Goal: Information Seeking & Learning: Learn about a topic

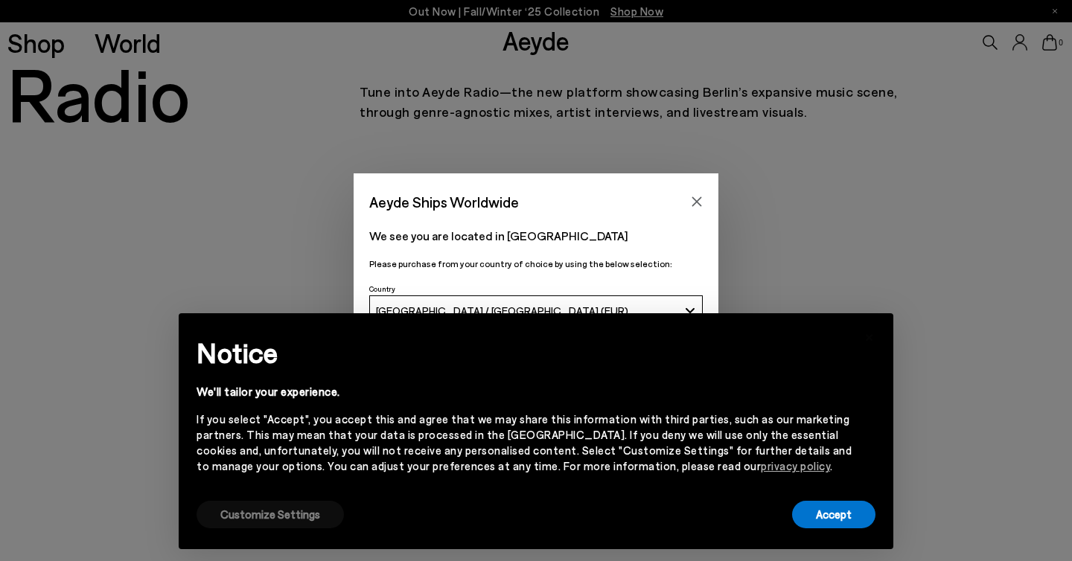
click at [281, 521] on button "Customize Settings" at bounding box center [270, 515] width 147 height 28
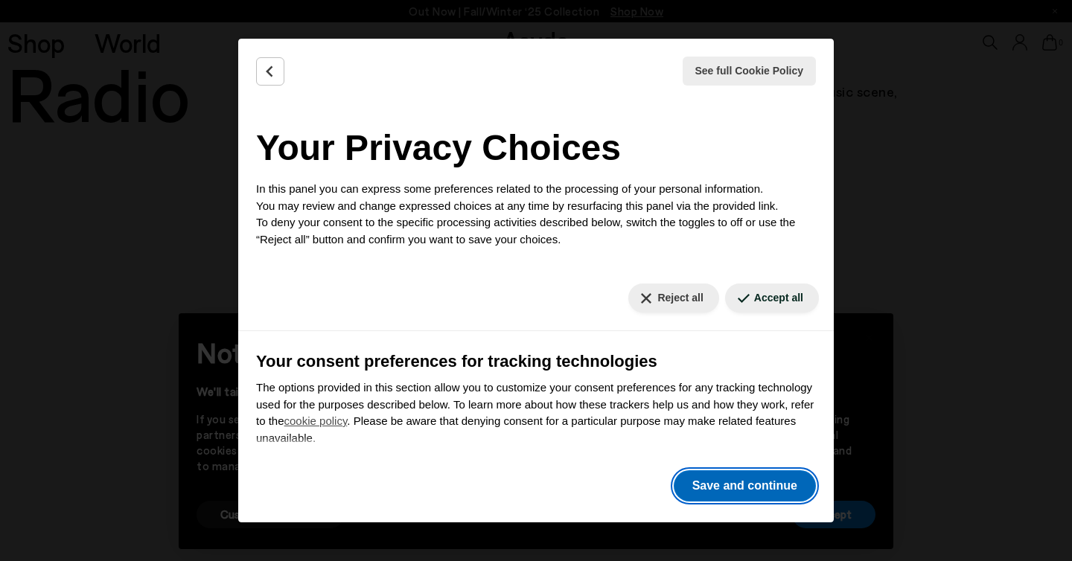
click at [746, 487] on button "Save and continue" at bounding box center [745, 486] width 142 height 31
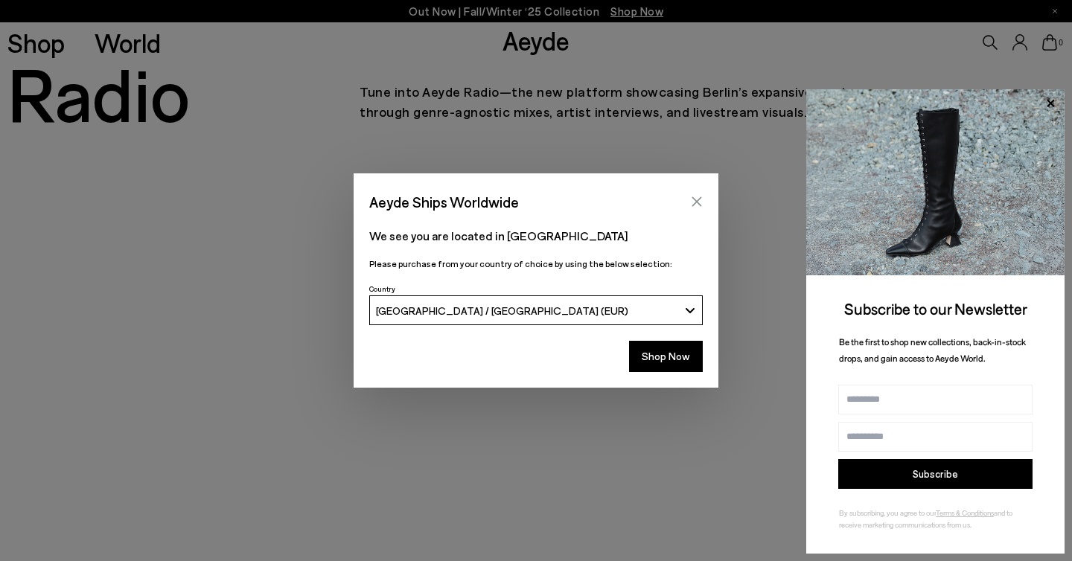
click at [700, 201] on icon "Close" at bounding box center [697, 202] width 12 height 12
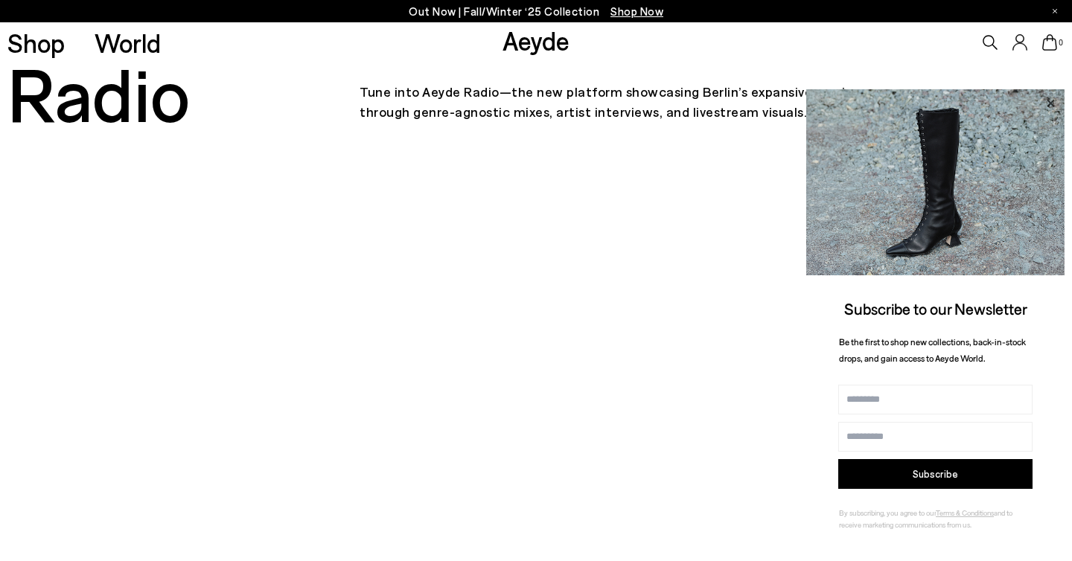
click at [1046, 101] on icon at bounding box center [1050, 103] width 19 height 19
click at [1053, 101] on icon at bounding box center [1050, 103] width 19 height 19
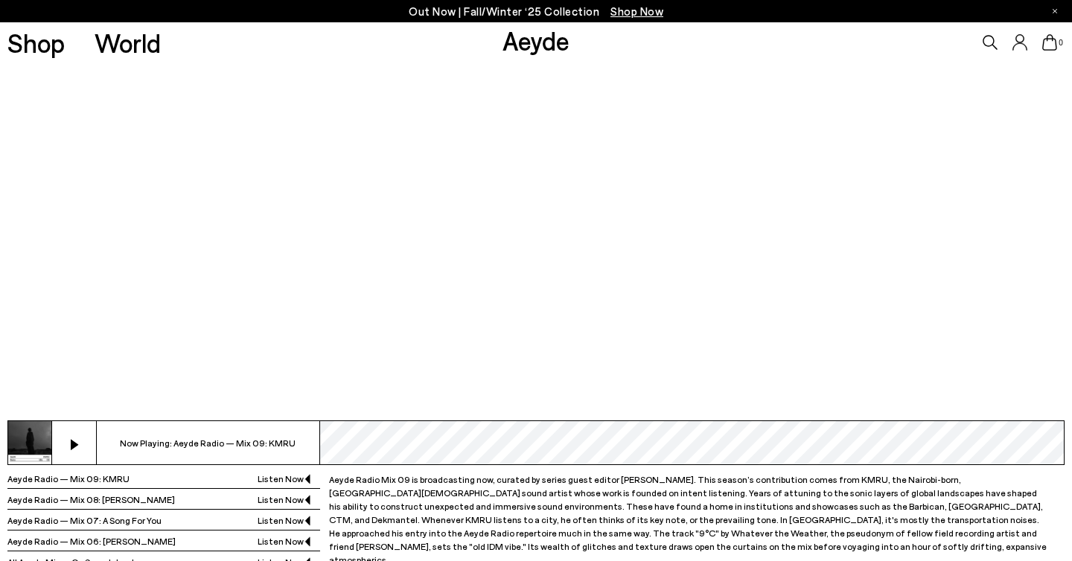
scroll to position [277, 0]
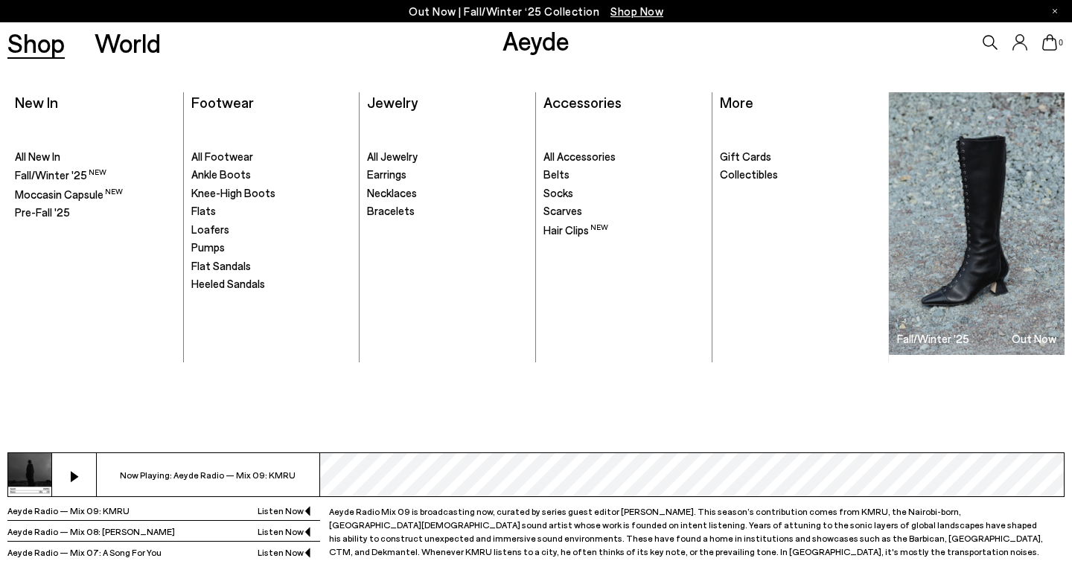
click at [51, 47] on link "Shop" at bounding box center [35, 43] width 57 height 26
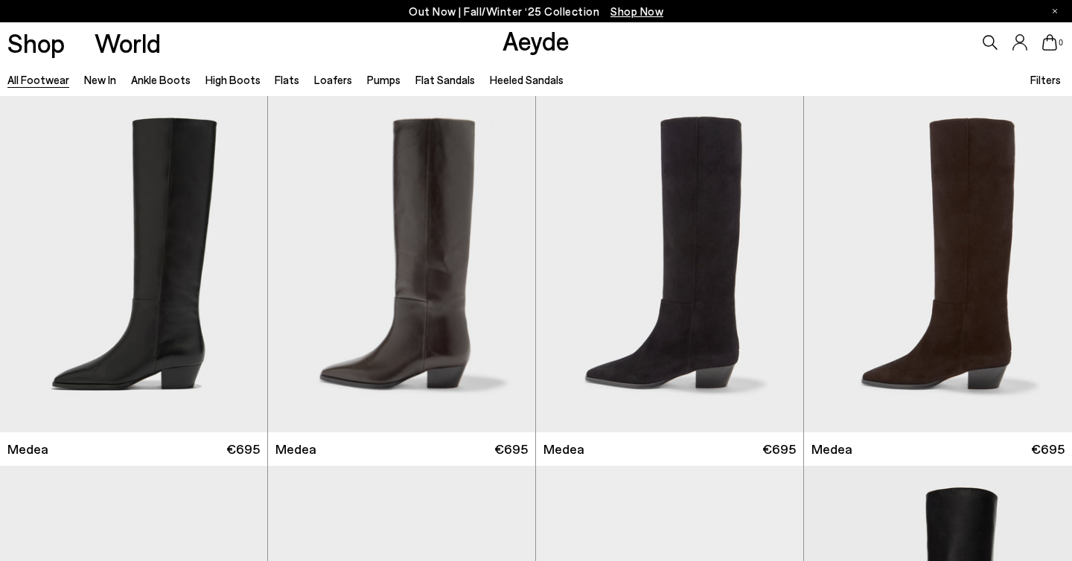
click at [498, 45] on div "Shop World Aeyde 0" at bounding box center [536, 42] width 1072 height 40
click at [514, 42] on link "Aeyde" at bounding box center [536, 40] width 67 height 31
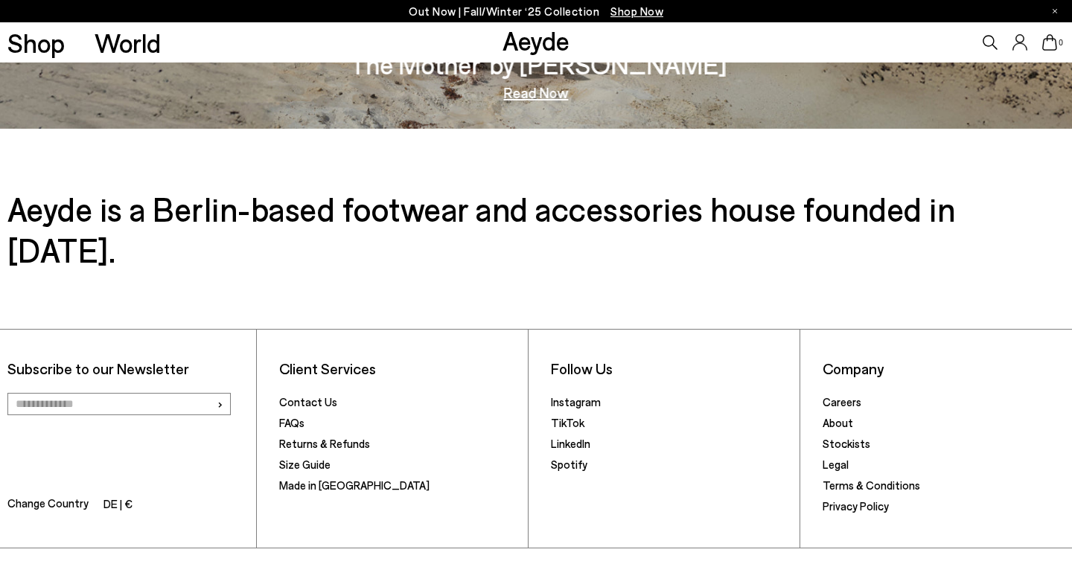
scroll to position [2471, 0]
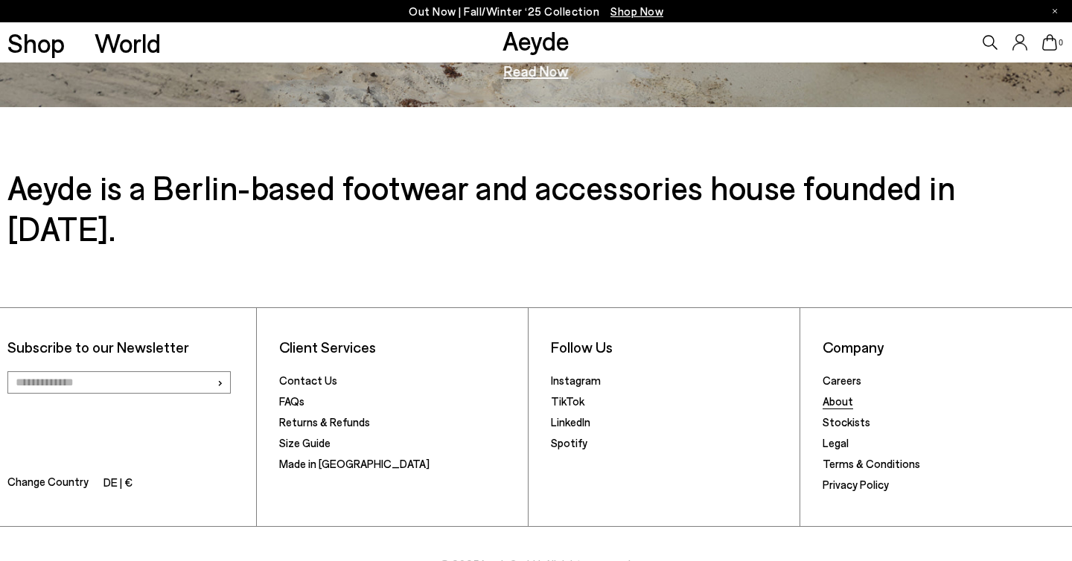
click at [840, 395] on link "About" at bounding box center [838, 401] width 31 height 13
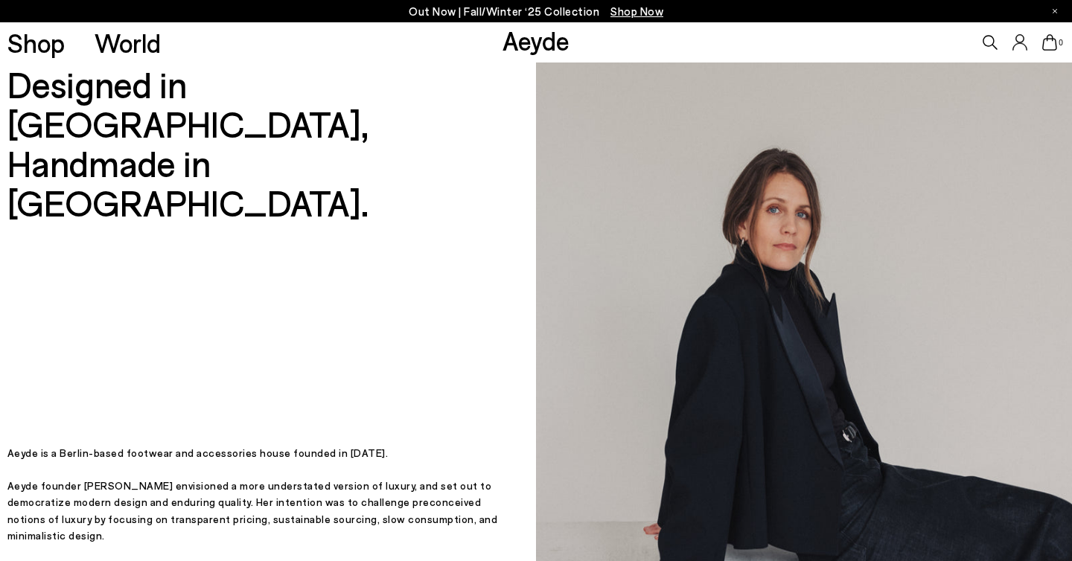
scroll to position [328, 0]
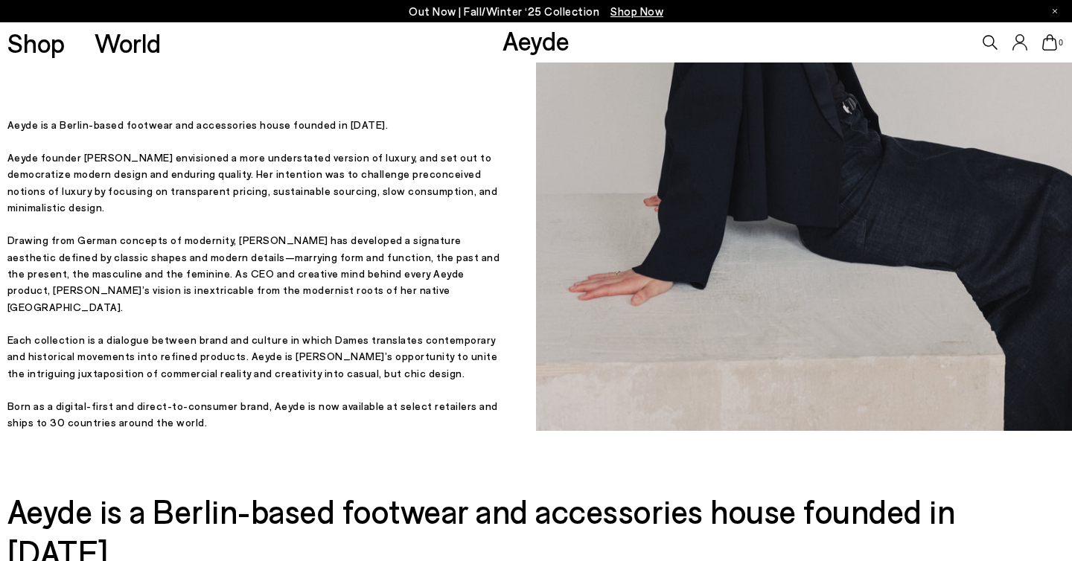
click at [160, 217] on p "Aeyde founder Luisa Dames envisioned a more understated version of luxury, and …" at bounding box center [256, 183] width 499 height 67
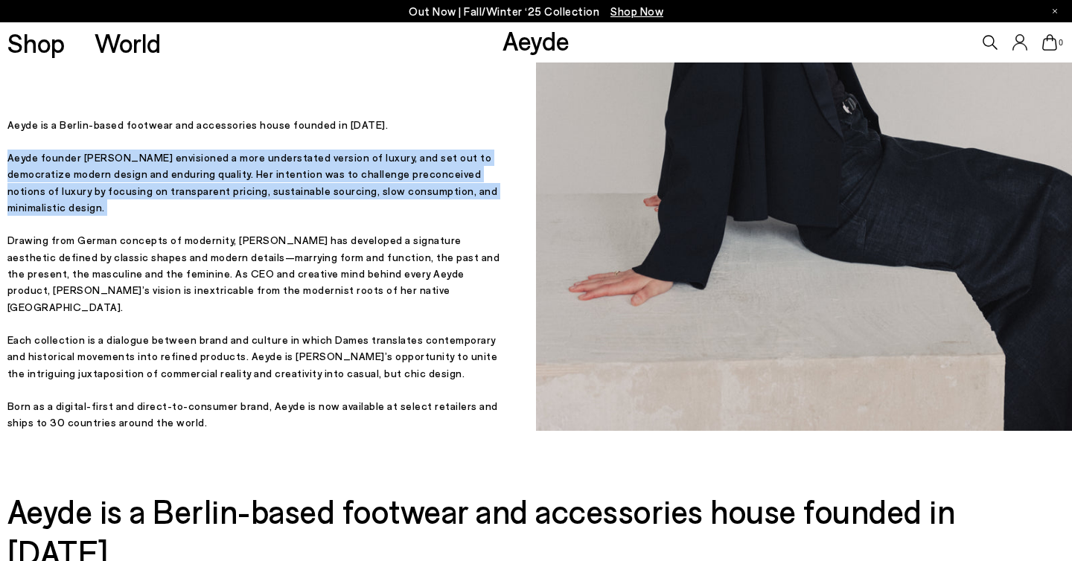
click at [160, 217] on p "Aeyde founder Luisa Dames envisioned a more understated version of luxury, and …" at bounding box center [256, 183] width 499 height 67
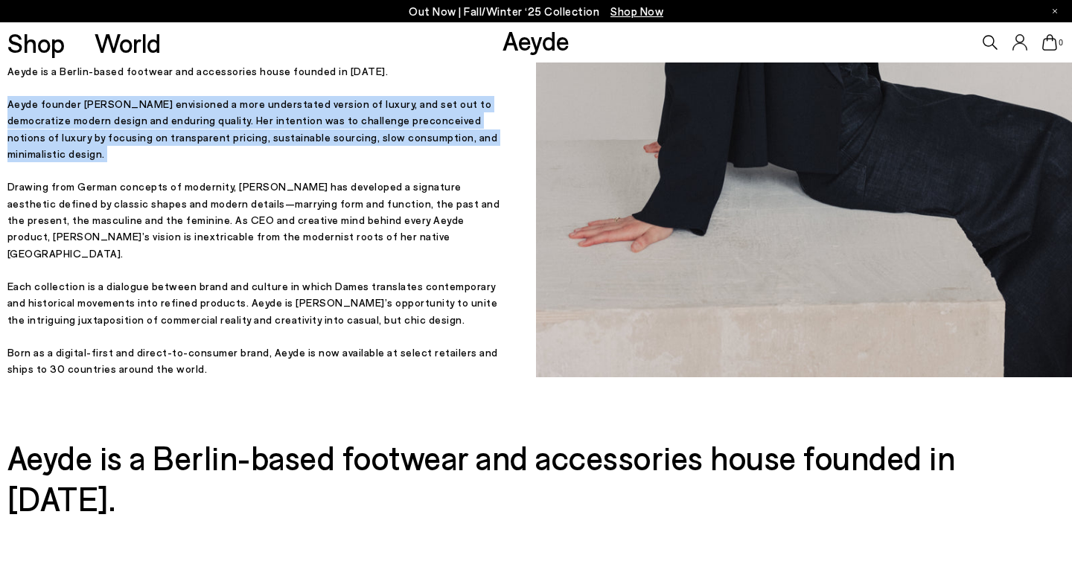
scroll to position [383, 0]
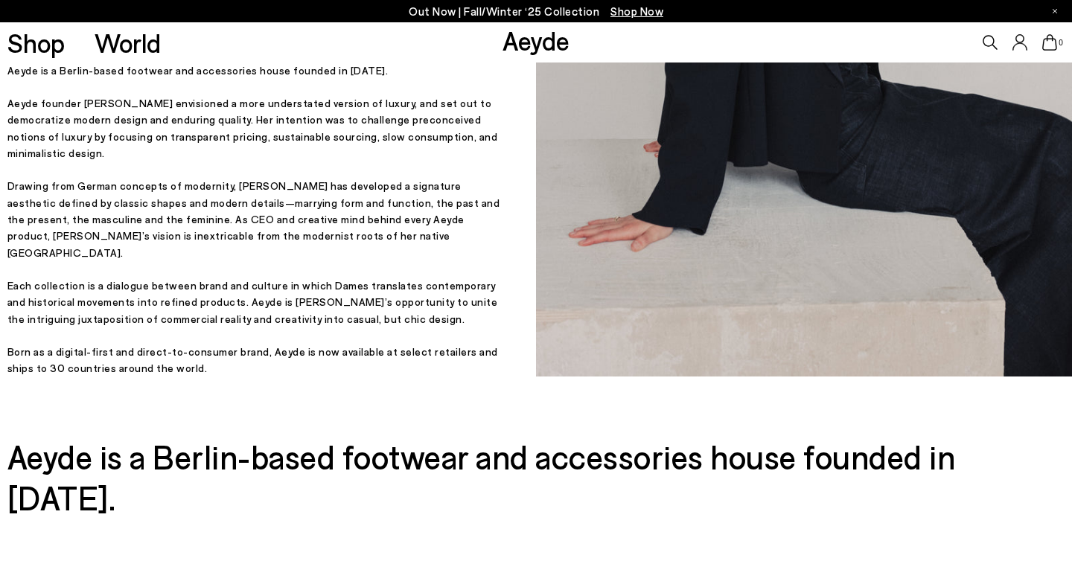
click at [331, 234] on p "Drawing from German concepts of modernity, Aeyde has developed a signature aest…" at bounding box center [256, 219] width 499 height 83
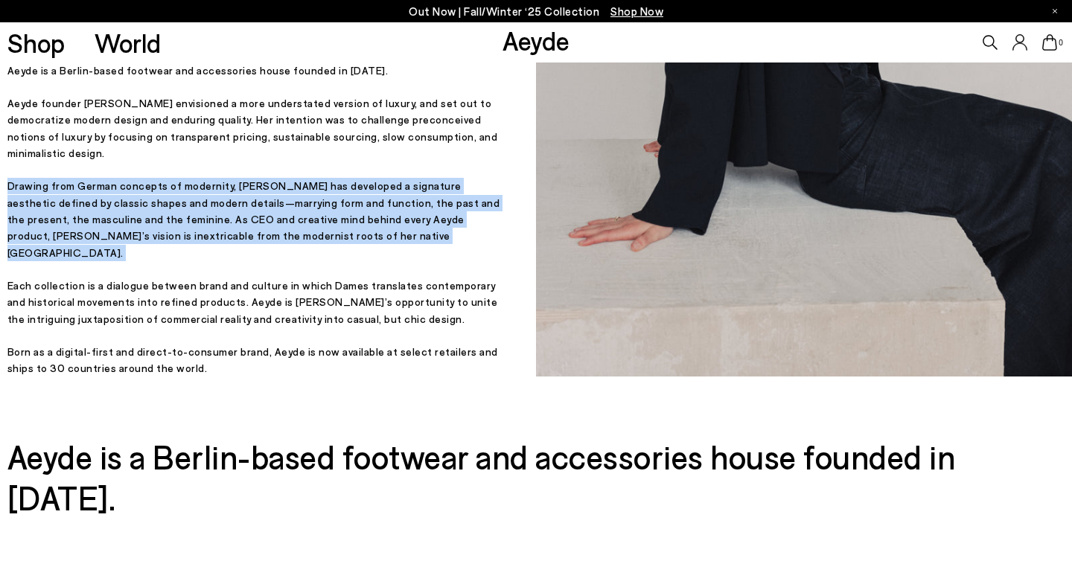
click at [331, 234] on p "Drawing from German concepts of modernity, Aeyde has developed a signature aest…" at bounding box center [256, 219] width 499 height 83
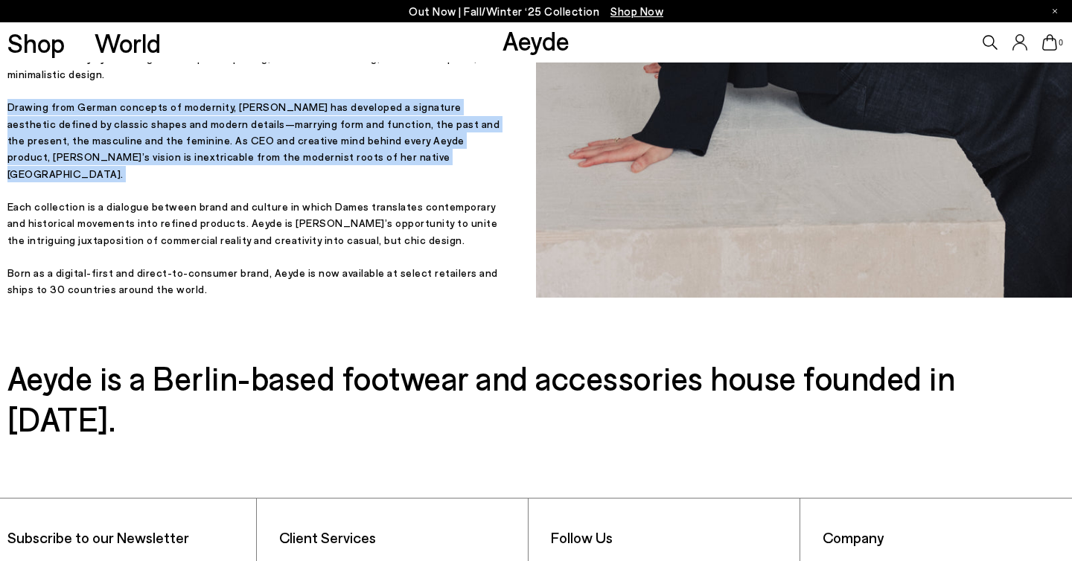
scroll to position [462, 0]
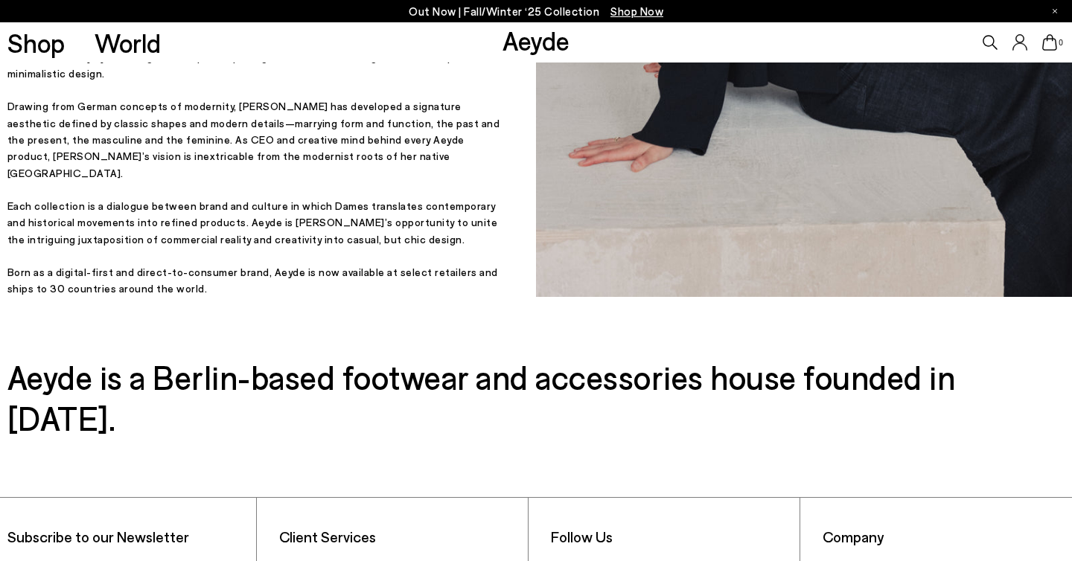
click at [358, 222] on p "Each collection is a dialogue between brand and culture in which Dames translat…" at bounding box center [256, 223] width 499 height 50
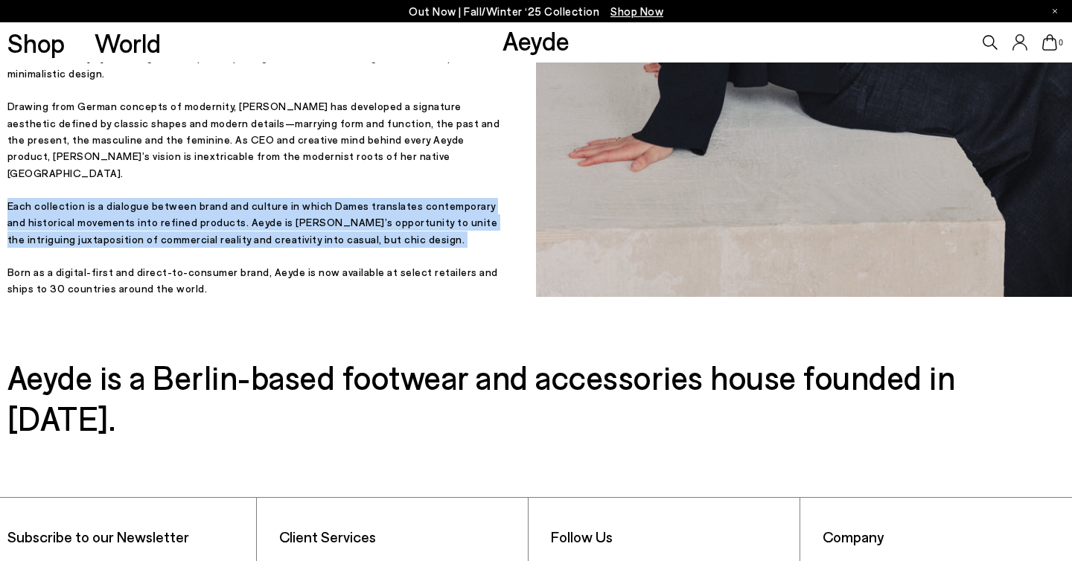
click at [358, 222] on p "Each collection is a dialogue between brand and culture in which Dames translat…" at bounding box center [256, 223] width 499 height 50
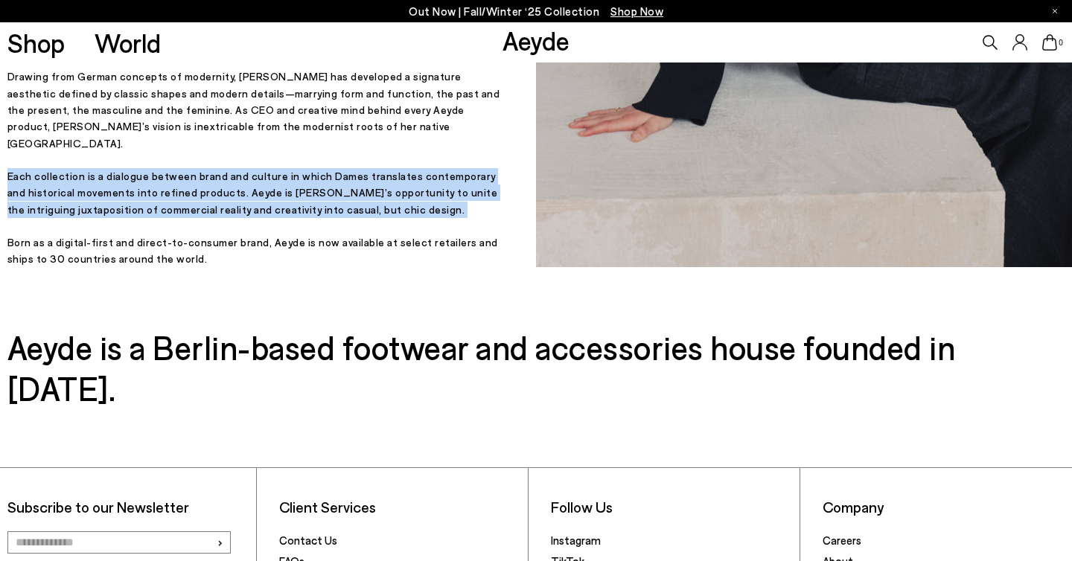
scroll to position [494, 0]
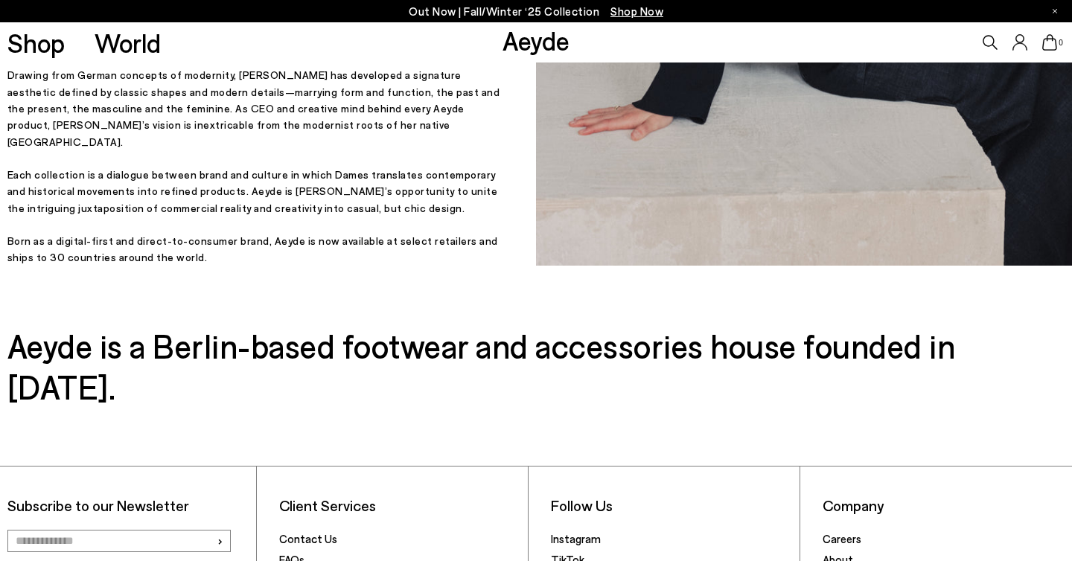
click at [194, 256] on p "Born as a digital-first and direct-to-consumer brand, Aeyde is now available at…" at bounding box center [256, 250] width 499 height 34
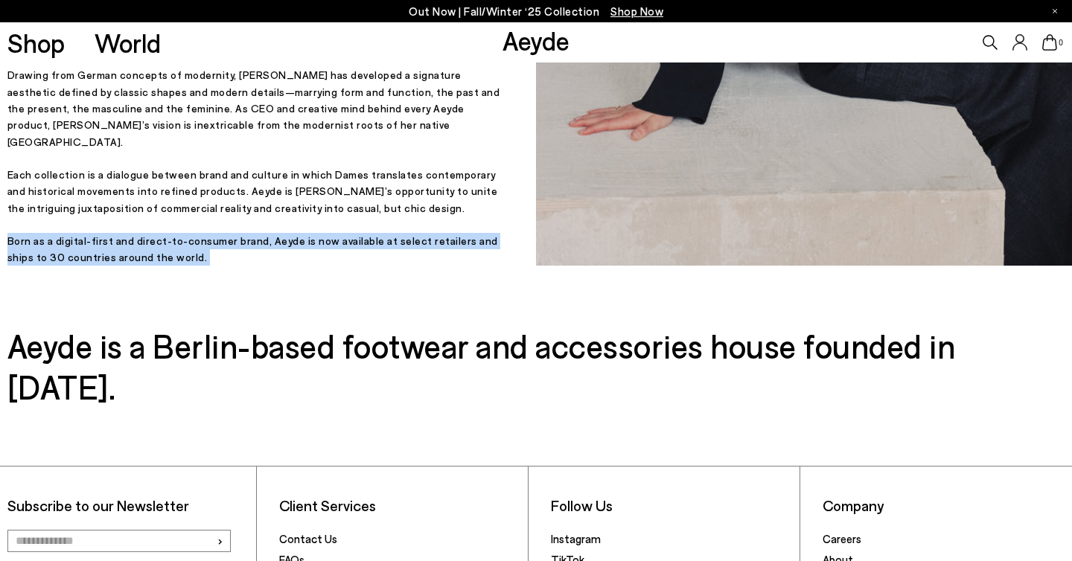
click at [194, 256] on p "Born as a digital-first and direct-to-consumer brand, Aeyde is now available at…" at bounding box center [256, 250] width 499 height 34
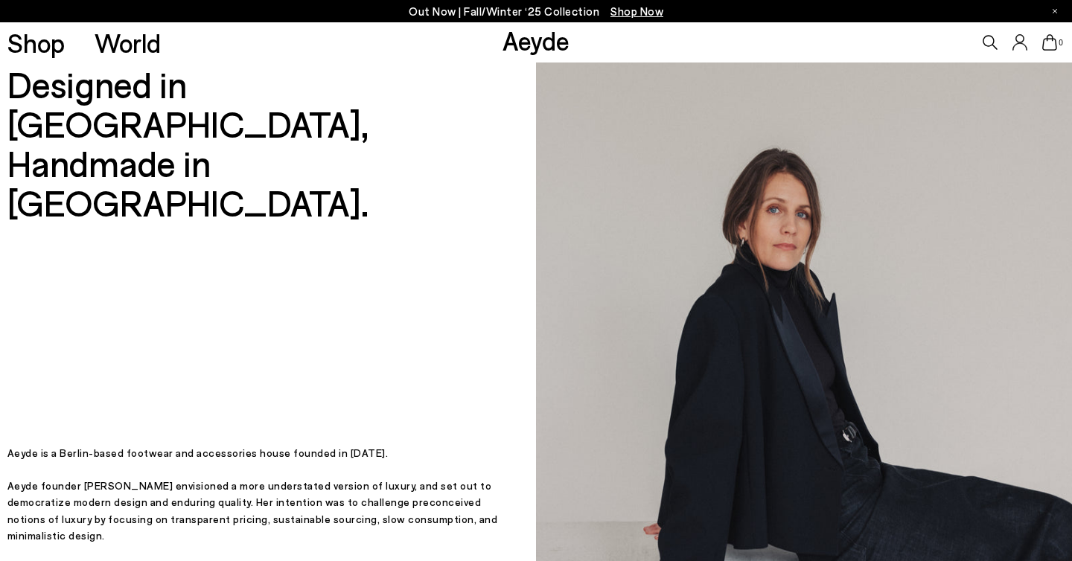
scroll to position [652, 0]
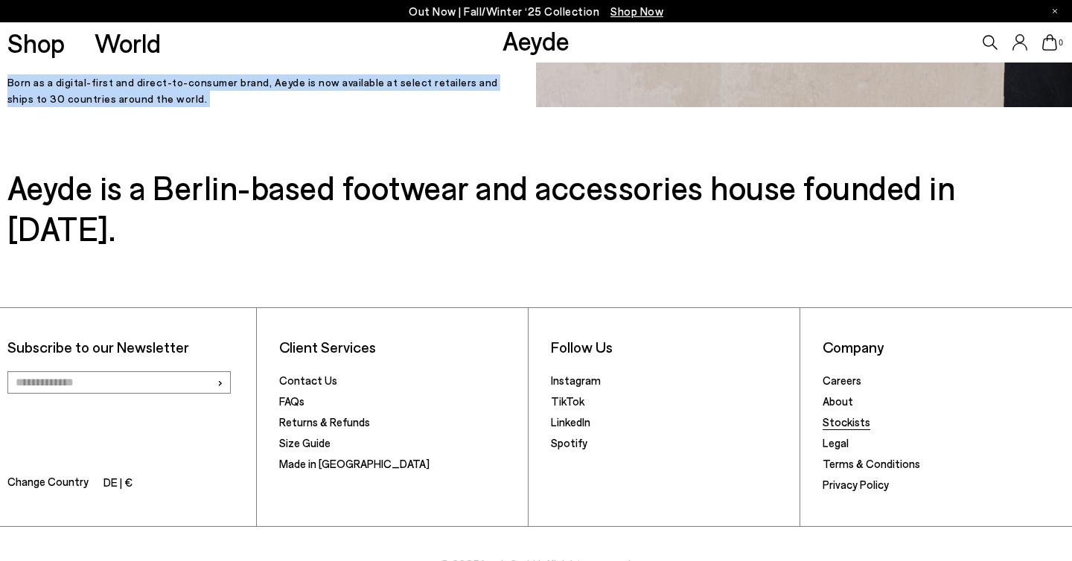
click at [841, 415] on link "Stockists" at bounding box center [847, 421] width 48 height 13
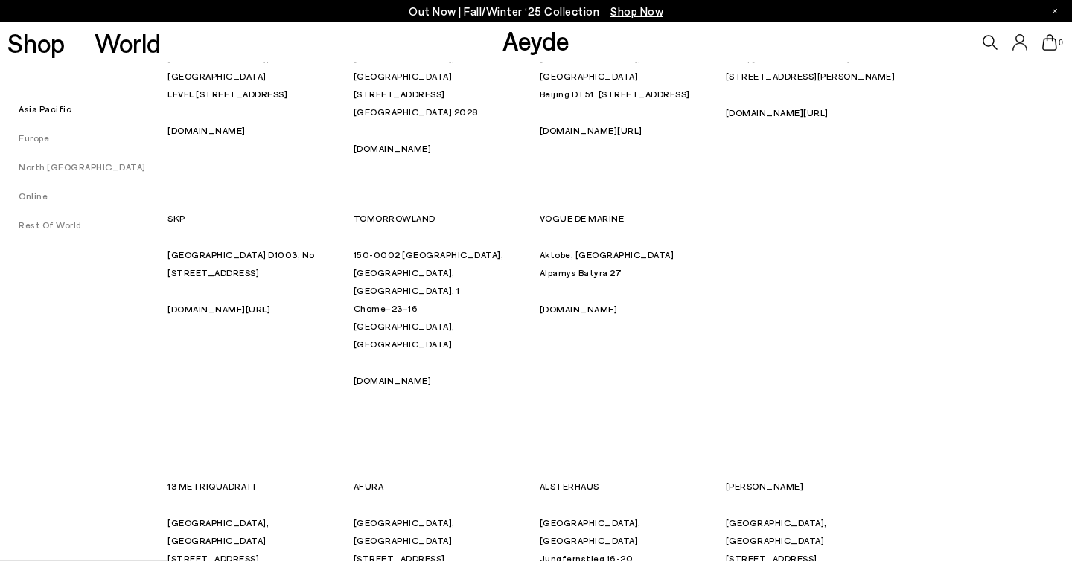
scroll to position [843, 0]
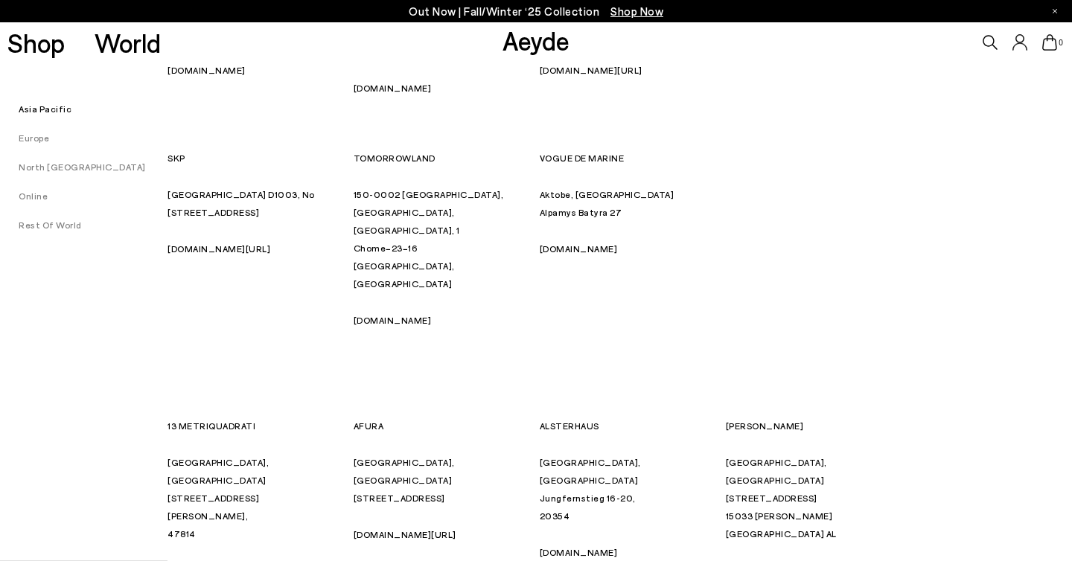
click at [32, 138] on link "Europe" at bounding box center [24, 138] width 49 height 10
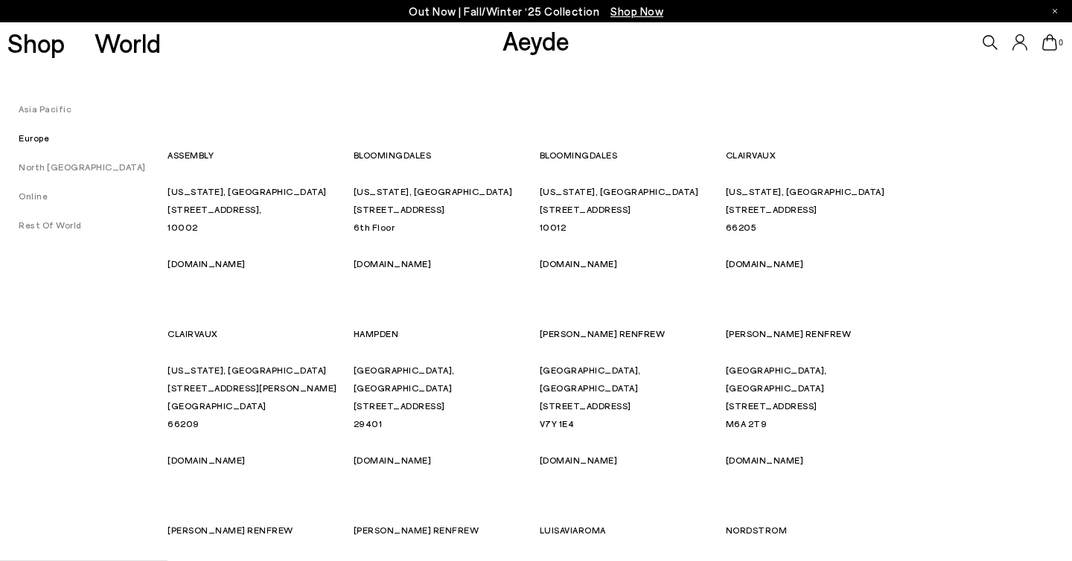
scroll to position [7300, 0]
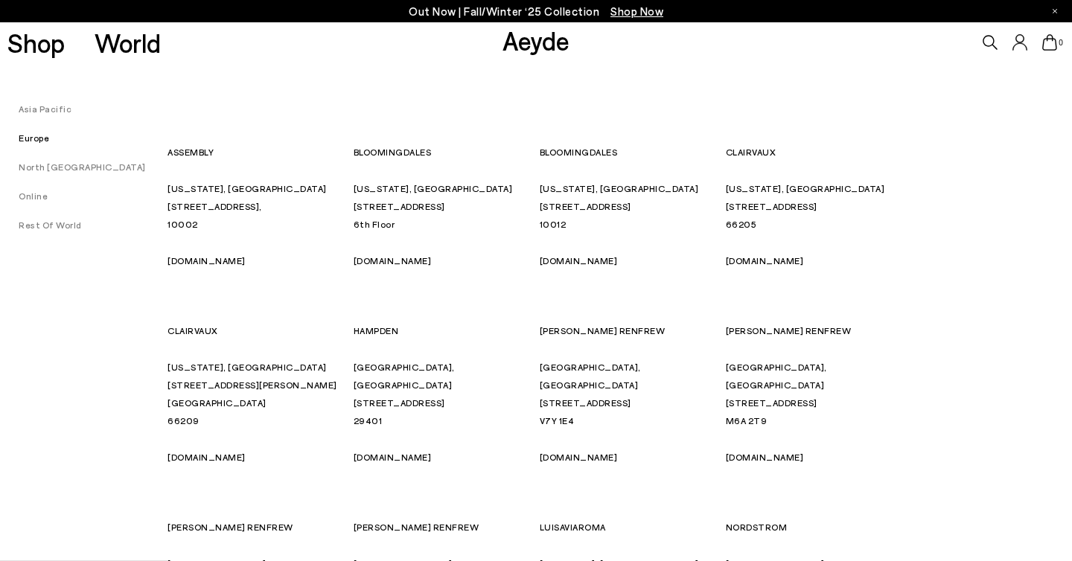
click at [30, 201] on link "Online" at bounding box center [24, 196] width 48 height 10
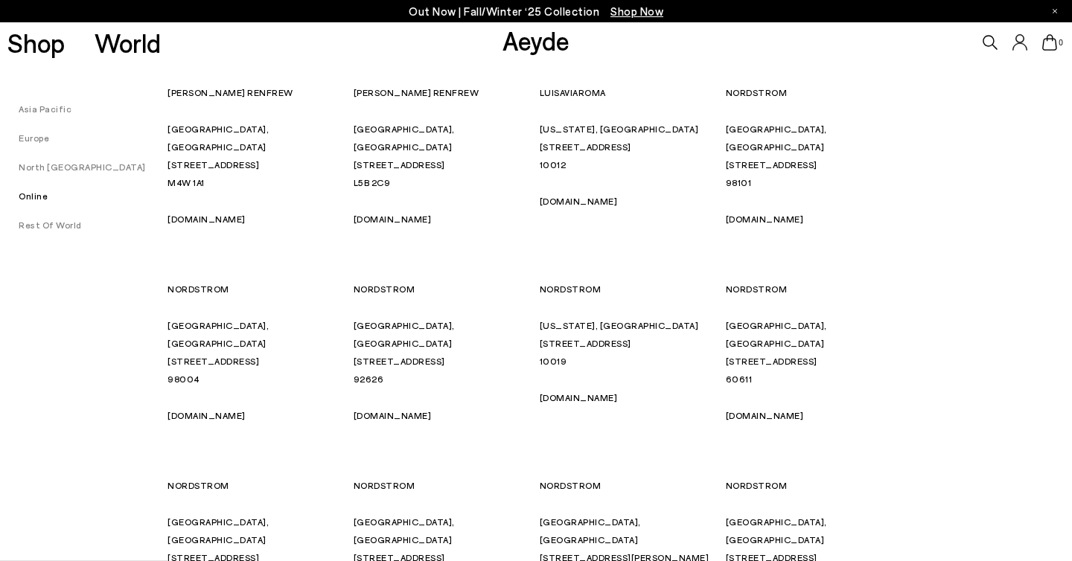
scroll to position [7736, 0]
click at [31, 226] on link "Rest Of World" at bounding box center [41, 225] width 82 height 10
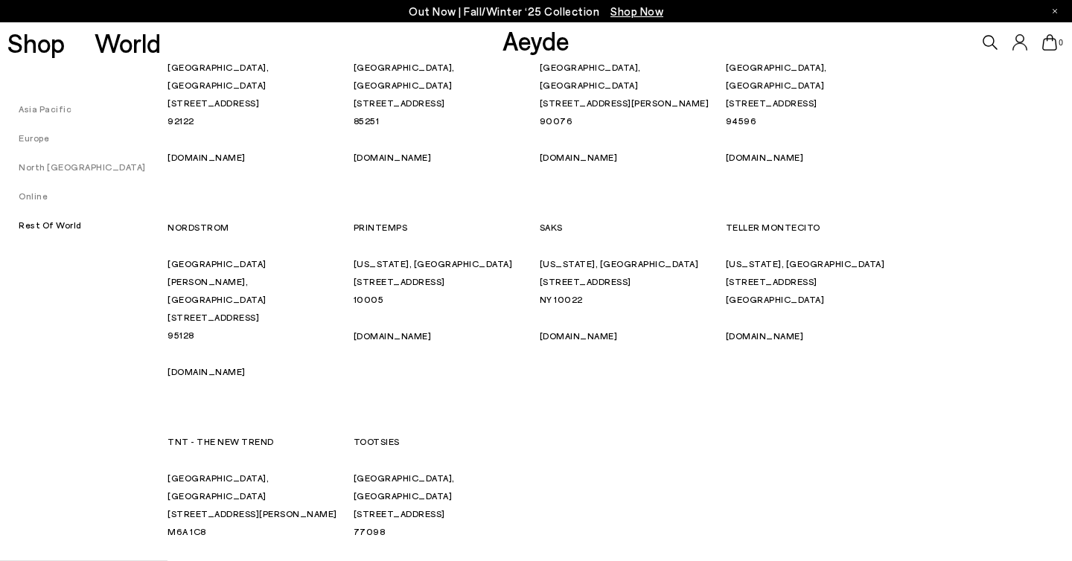
scroll to position [8197, 0]
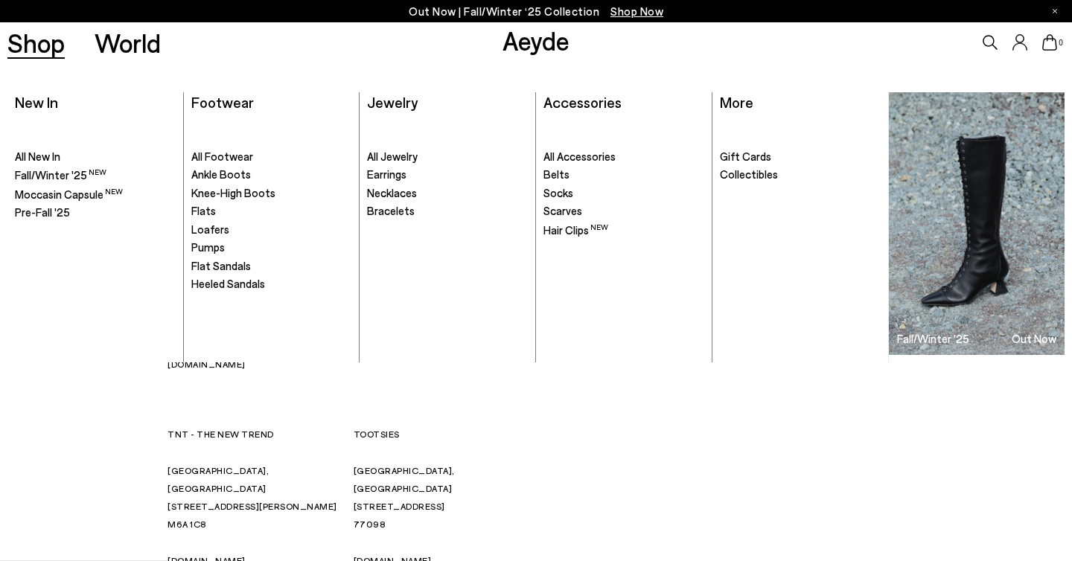
click at [36, 55] on link "Shop" at bounding box center [35, 43] width 57 height 26
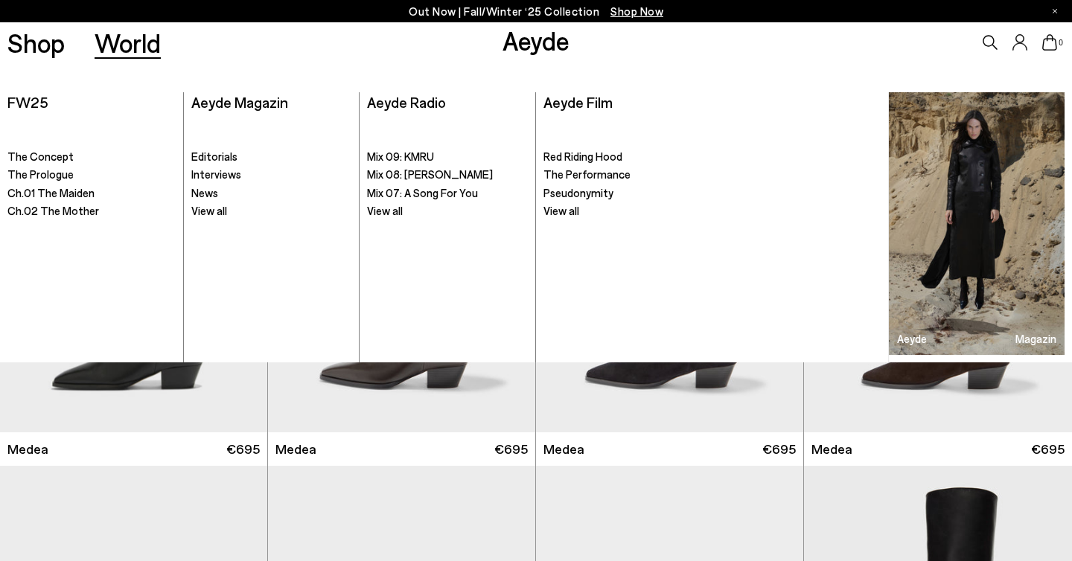
click at [150, 44] on link "World" at bounding box center [128, 43] width 66 height 26
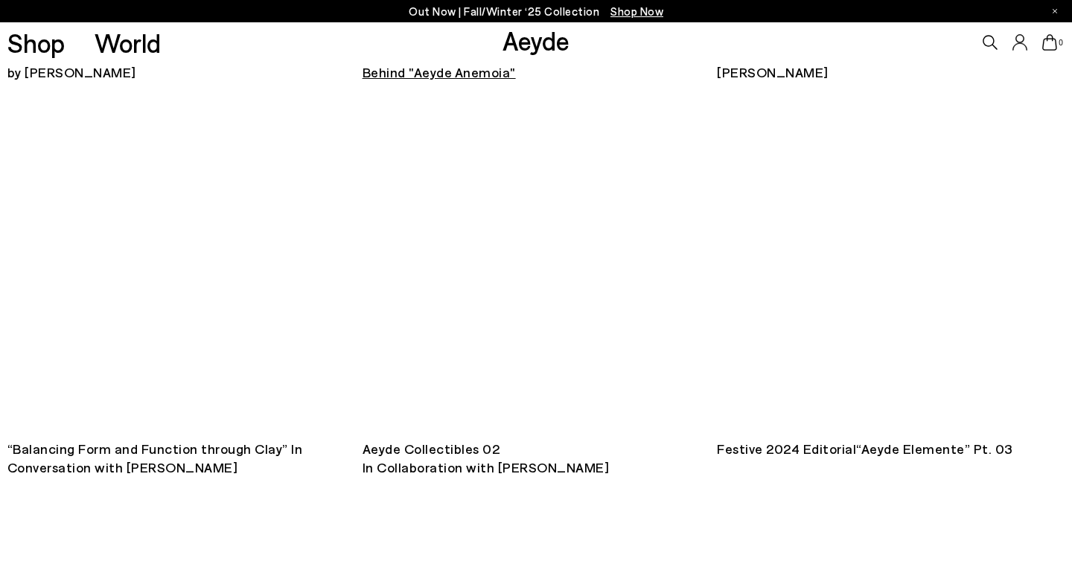
scroll to position [2427, 0]
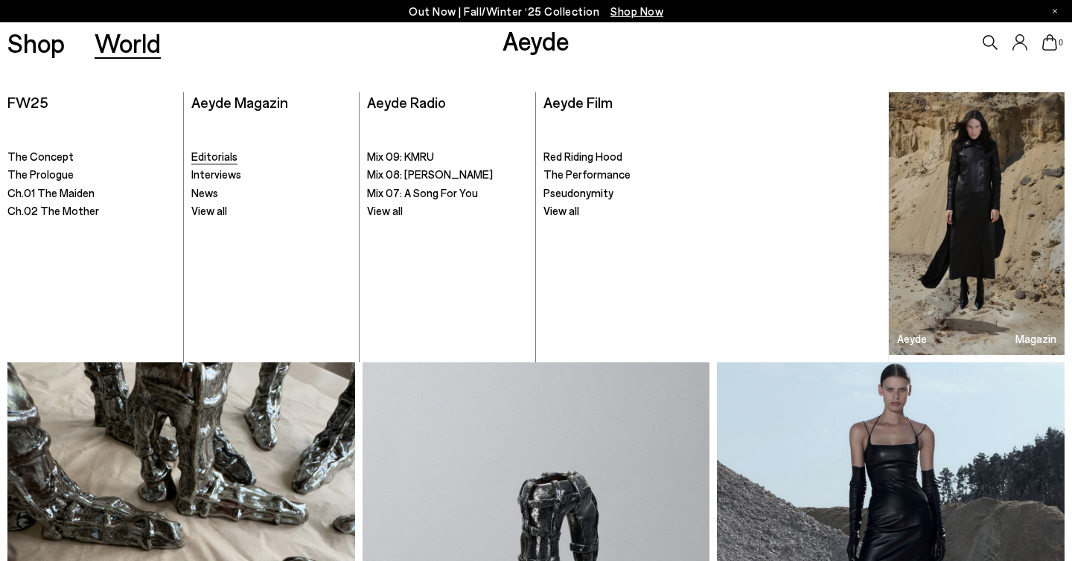
click at [230, 153] on span "Editorials" at bounding box center [214, 156] width 46 height 13
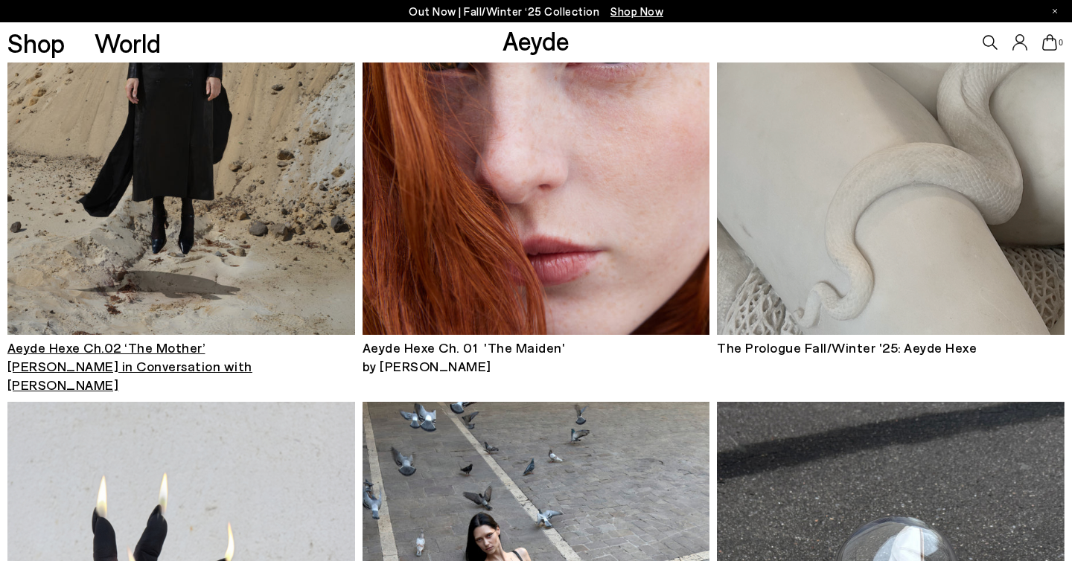
scroll to position [448, 0]
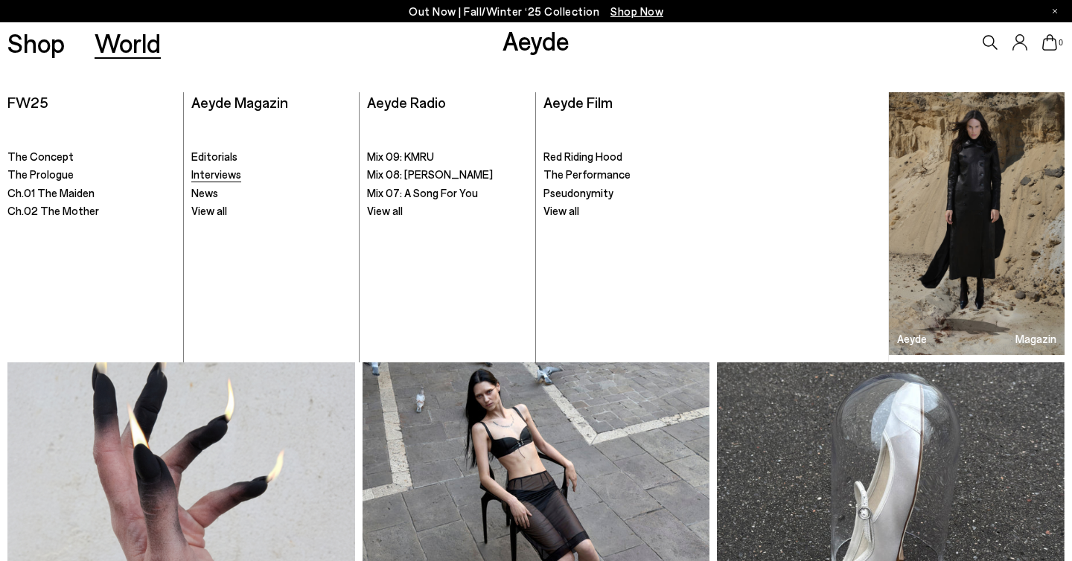
click at [230, 170] on span "Interviews" at bounding box center [216, 174] width 50 height 13
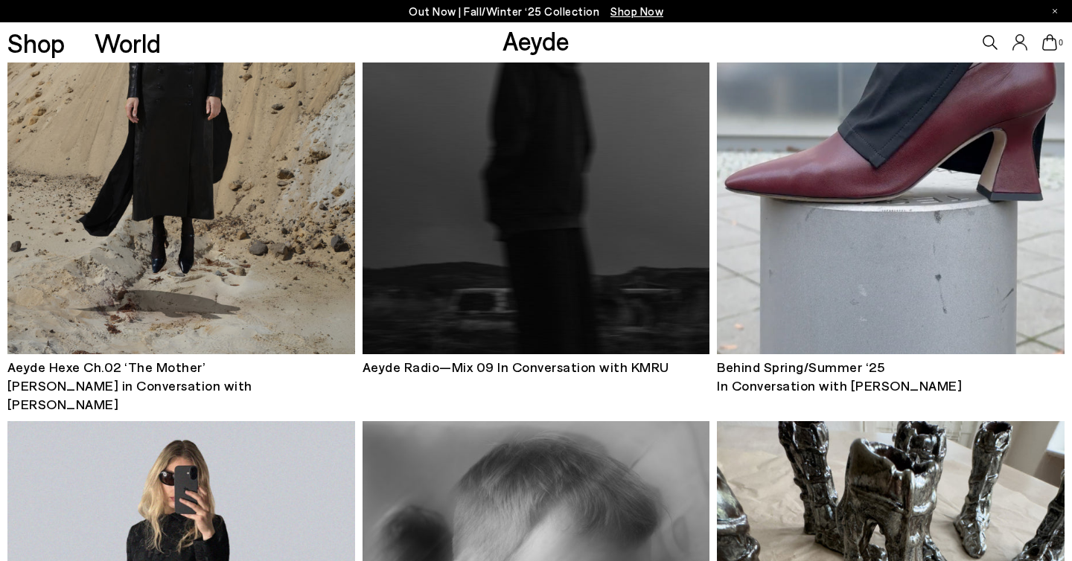
scroll to position [204, 0]
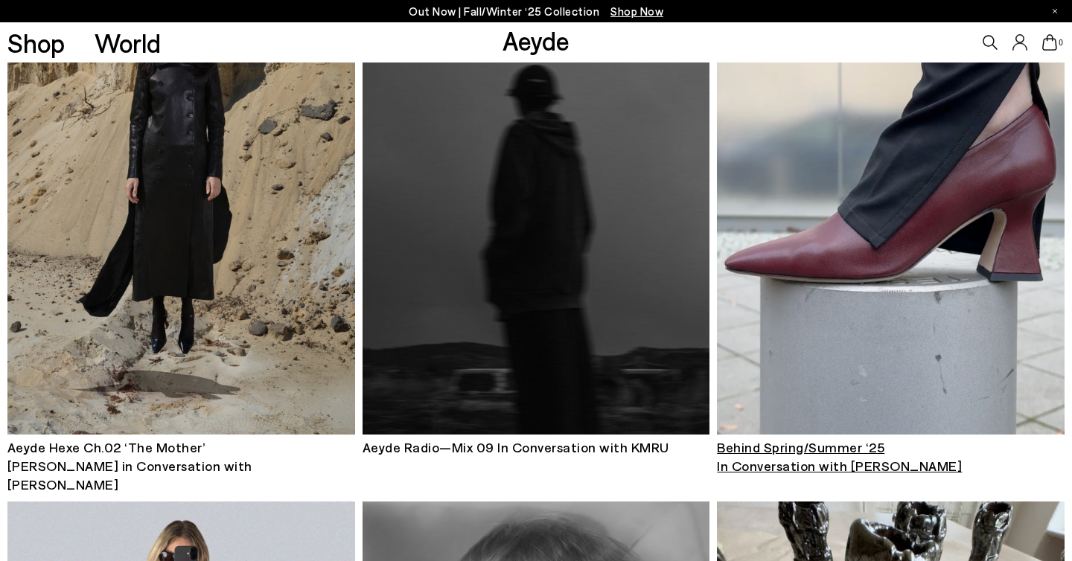
click at [800, 249] on img at bounding box center [891, 201] width 348 height 465
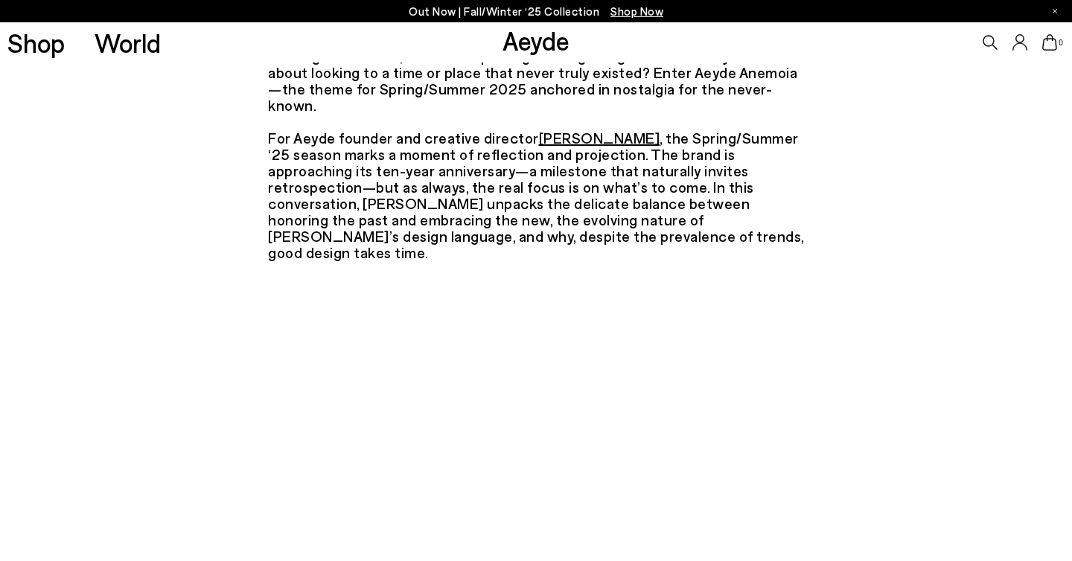
scroll to position [212, 0]
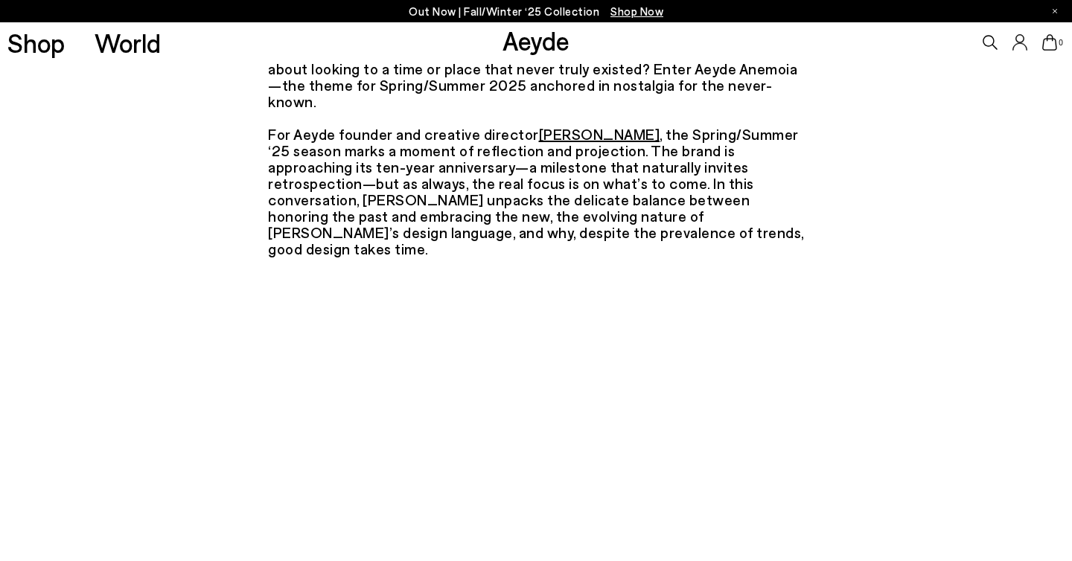
click at [572, 155] on div "Good design has a habit of looking back to move forward—revisiting archives, re…" at bounding box center [536, 142] width 536 height 229
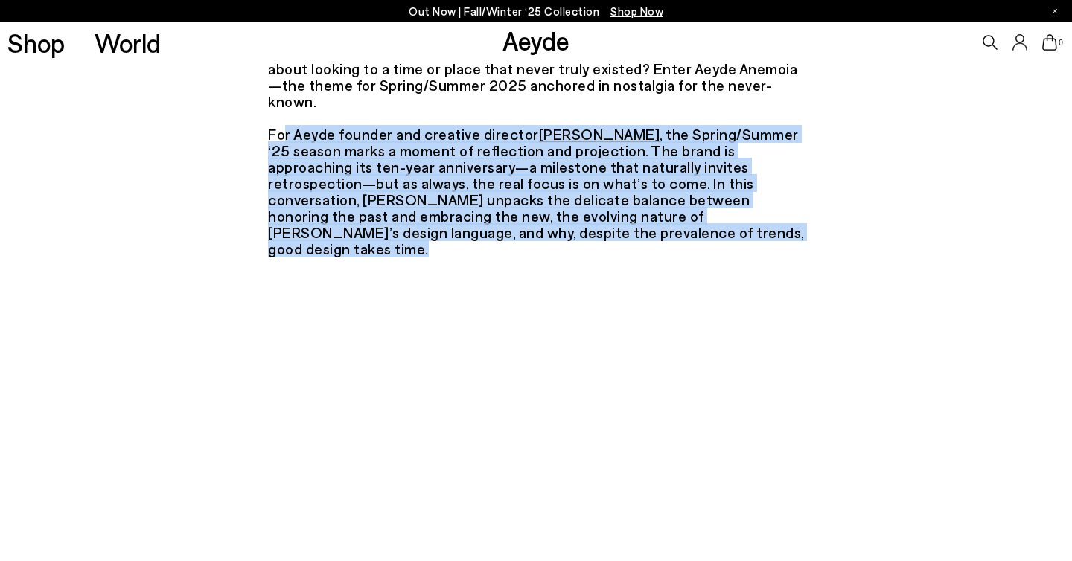
click at [572, 155] on div "Good design has a habit of looking back to move forward—revisiting archives, re…" at bounding box center [536, 142] width 536 height 229
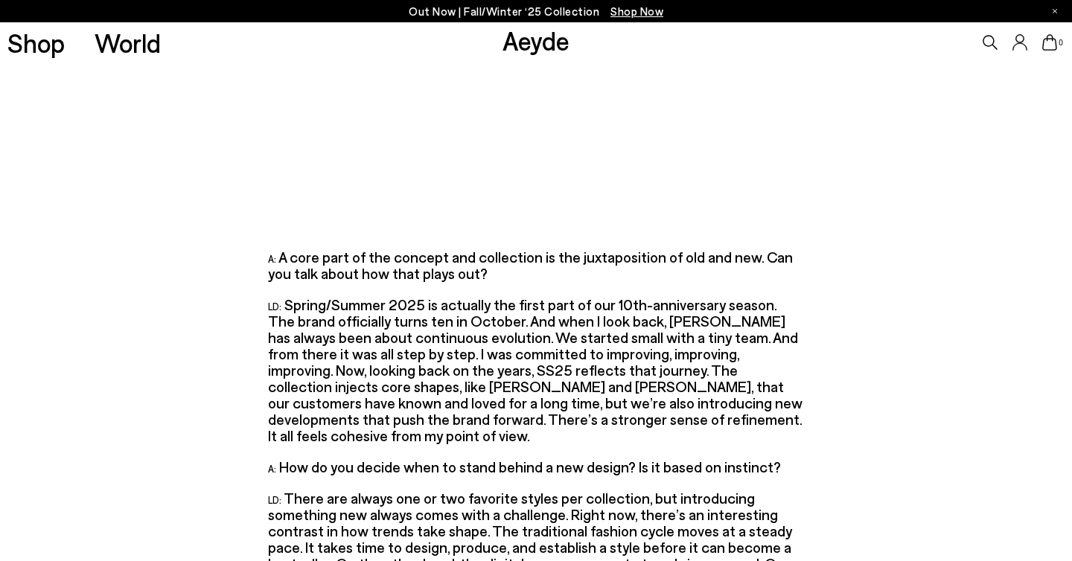
scroll to position [1354, 0]
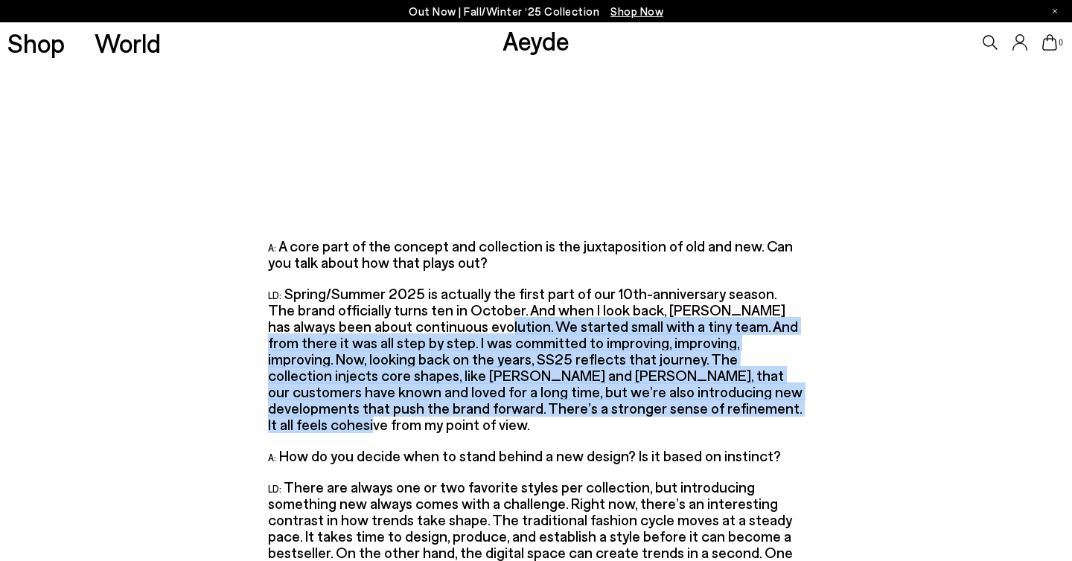
drag, startPoint x: 448, startPoint y: 295, endPoint x: 655, endPoint y: 378, distance: 222.9
click at [655, 378] on p "LD: Spring/Summer 2025 is actually the first part of our 10th-anniversary seaso…" at bounding box center [536, 358] width 536 height 147
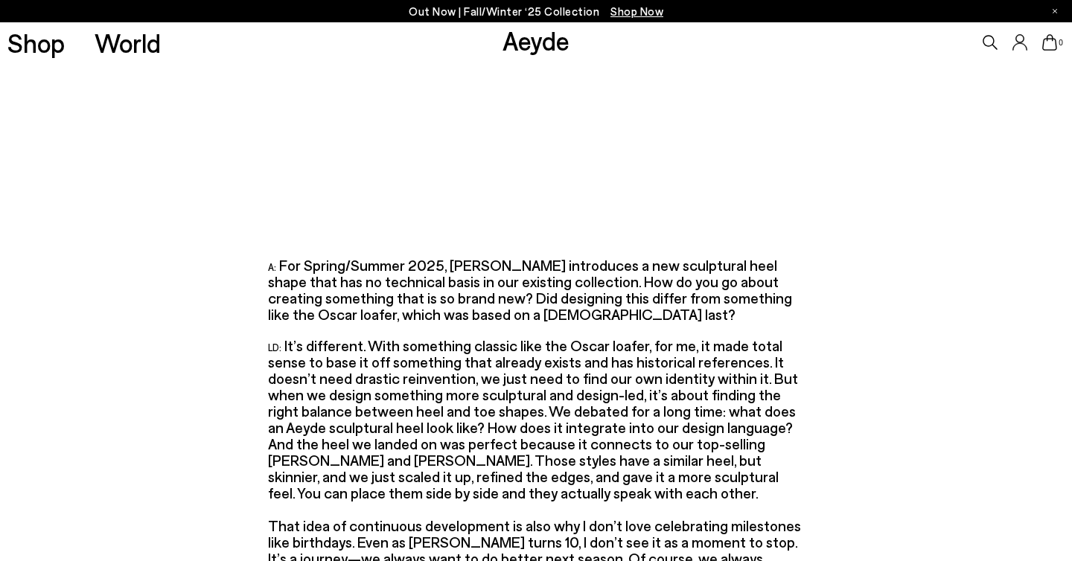
scroll to position [2900, 0]
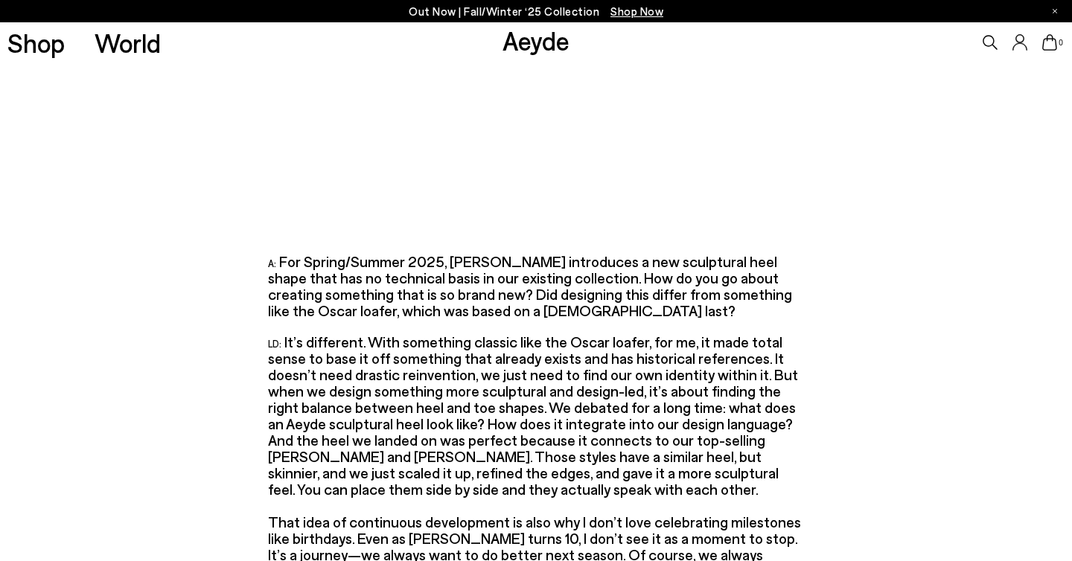
click at [617, 252] on span "For Spring/Summer 2025, Aeyde introduces a new sculptural heel shape that has n…" at bounding box center [530, 285] width 524 height 67
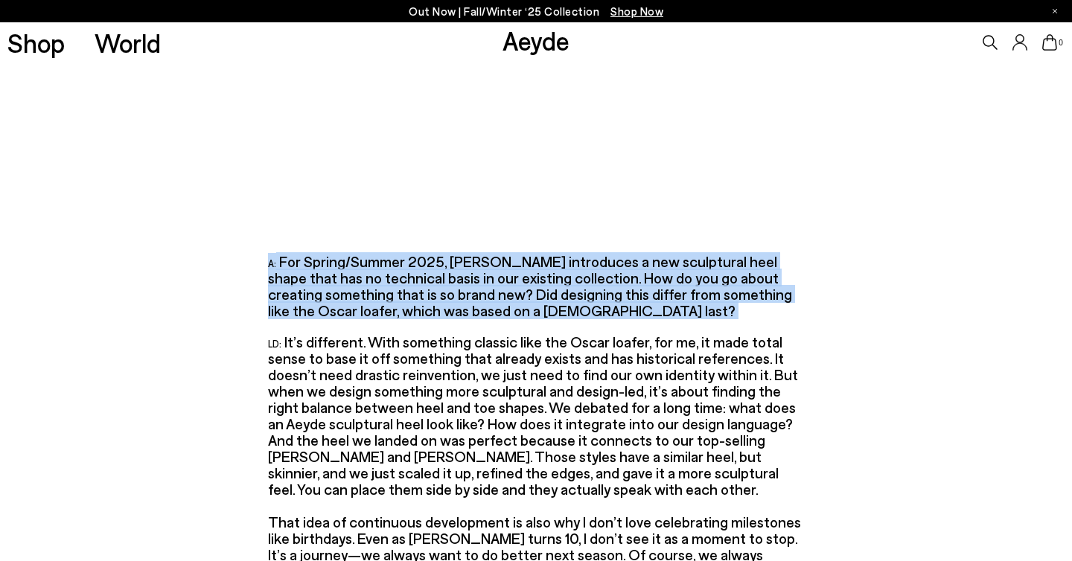
click at [617, 252] on span "For Spring/Summer 2025, Aeyde introduces a new sculptural heel shape that has n…" at bounding box center [530, 285] width 524 height 67
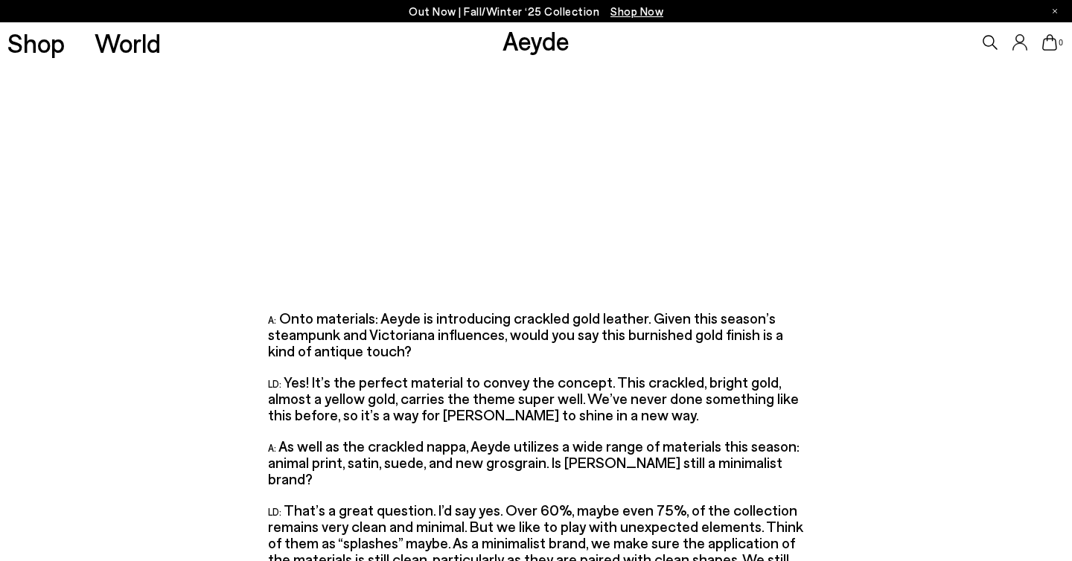
scroll to position [3668, 0]
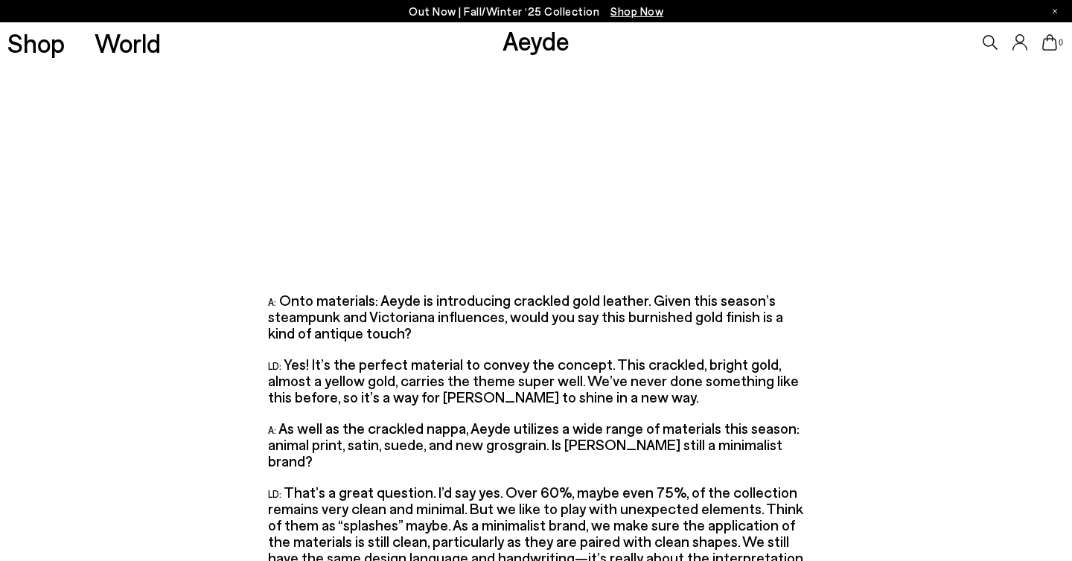
click at [565, 291] on span "Onto materials: Aeyde is introducing crackled gold leather. Given this season’s…" at bounding box center [525, 316] width 515 height 51
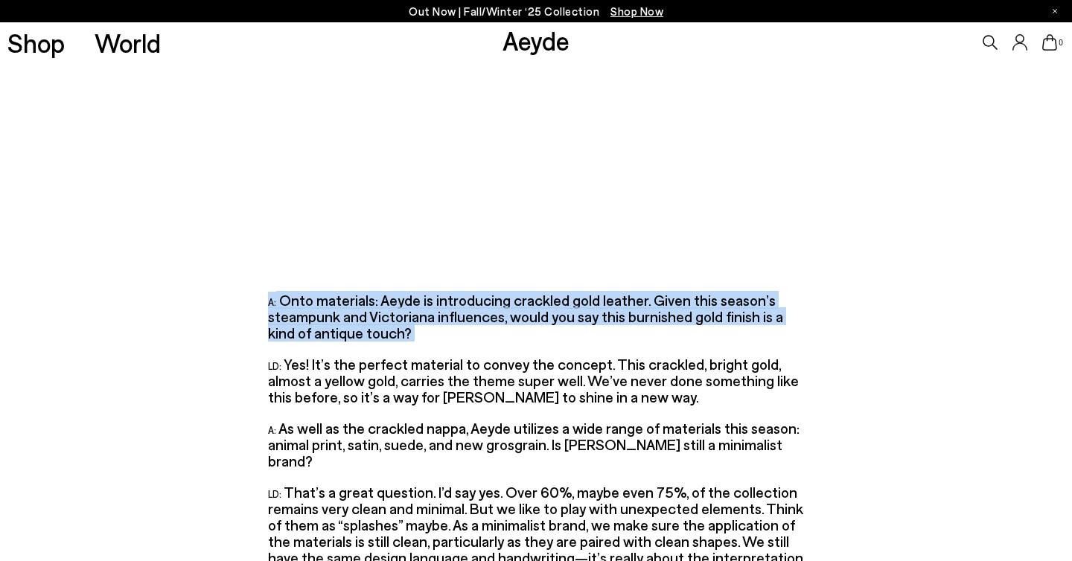
click at [565, 291] on span "Onto materials: Aeyde is introducing crackled gold leather. Given this season’s…" at bounding box center [525, 316] width 515 height 51
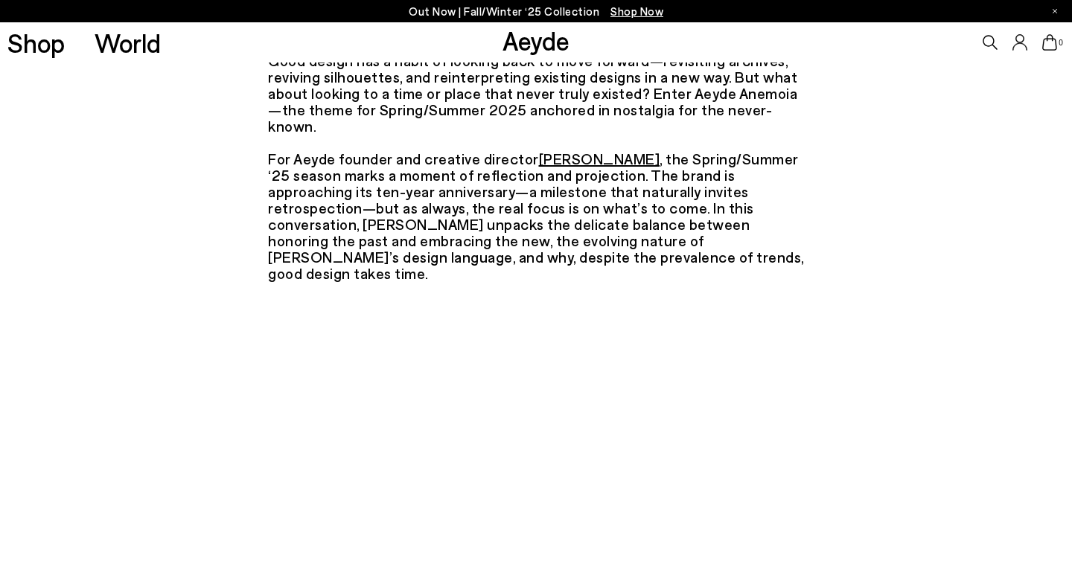
scroll to position [0, 0]
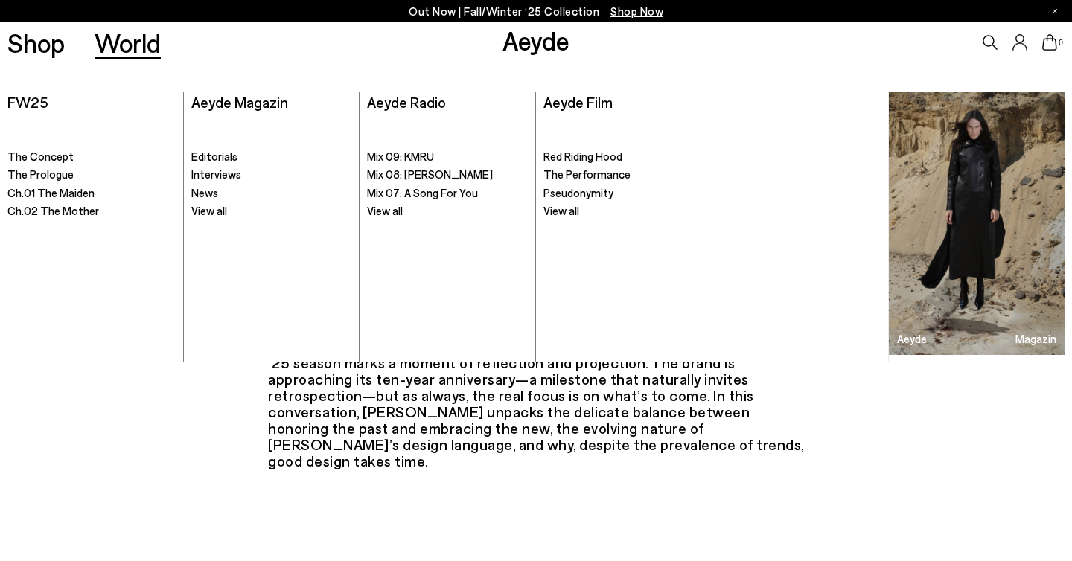
click at [208, 175] on span "Interviews" at bounding box center [216, 174] width 50 height 13
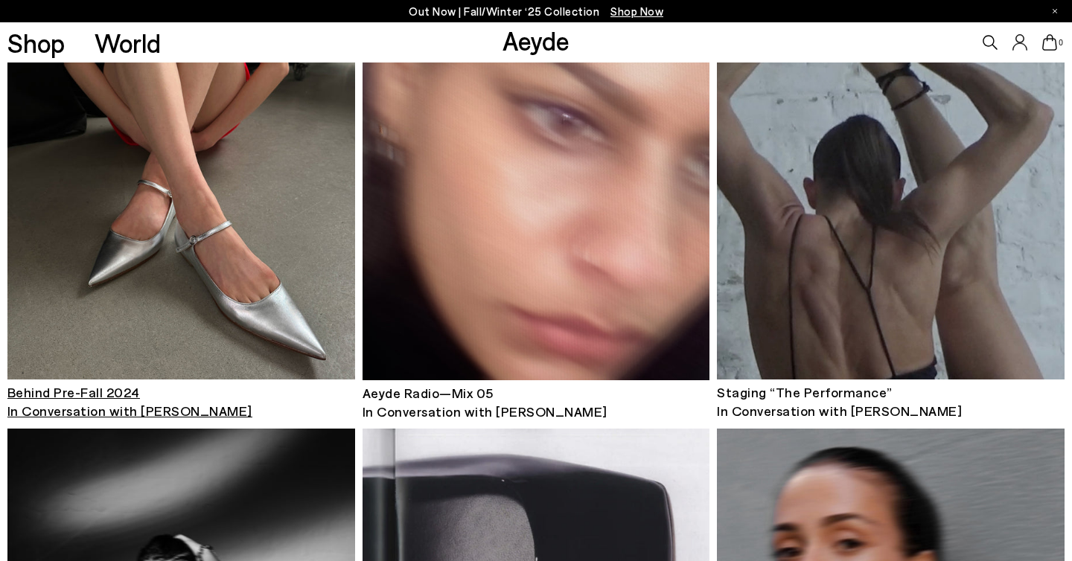
scroll to position [1791, 0]
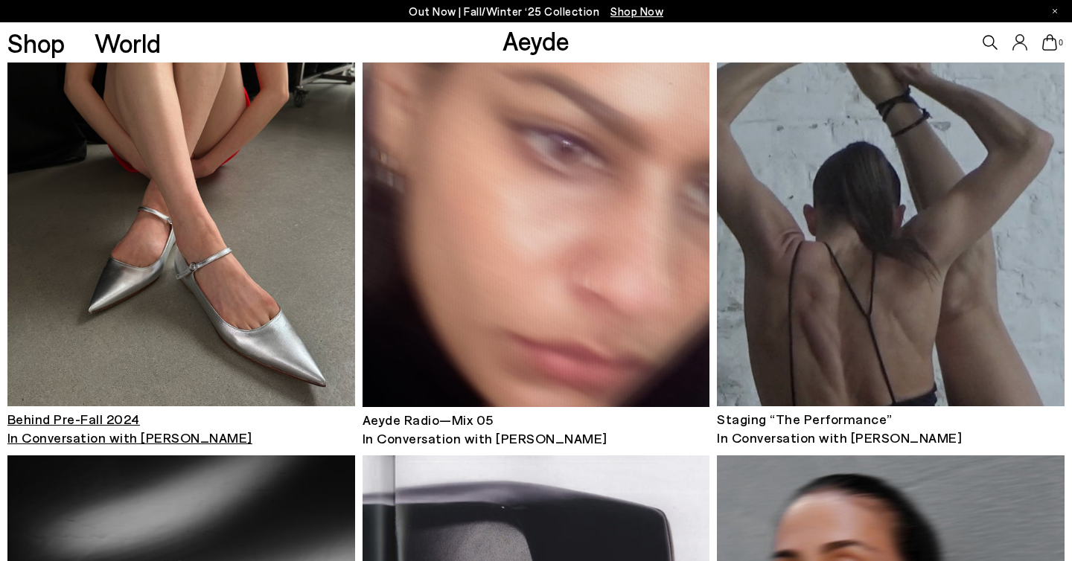
click at [267, 228] on img at bounding box center [181, 174] width 348 height 465
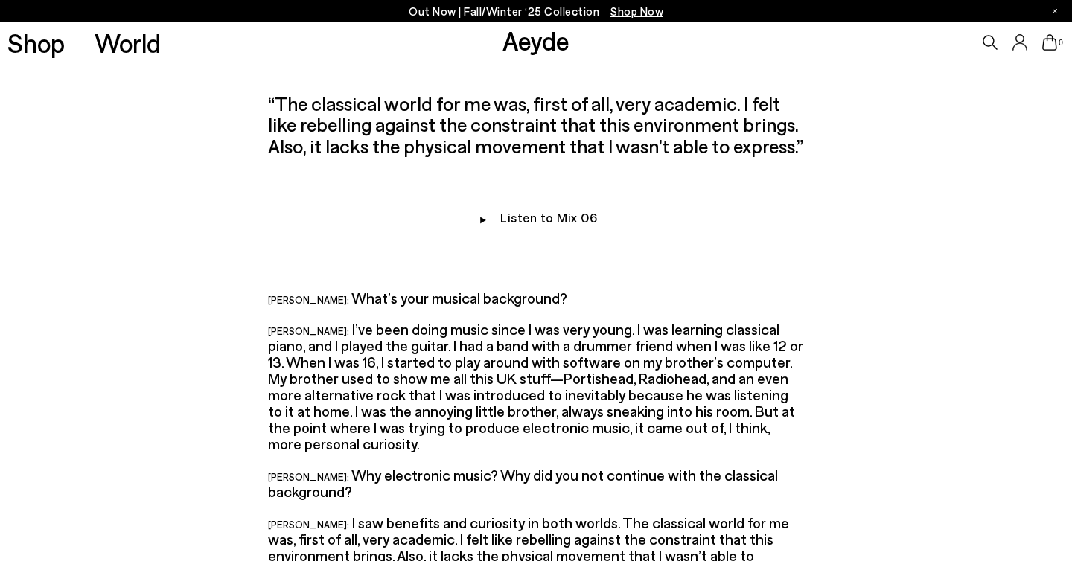
scroll to position [1551, 0]
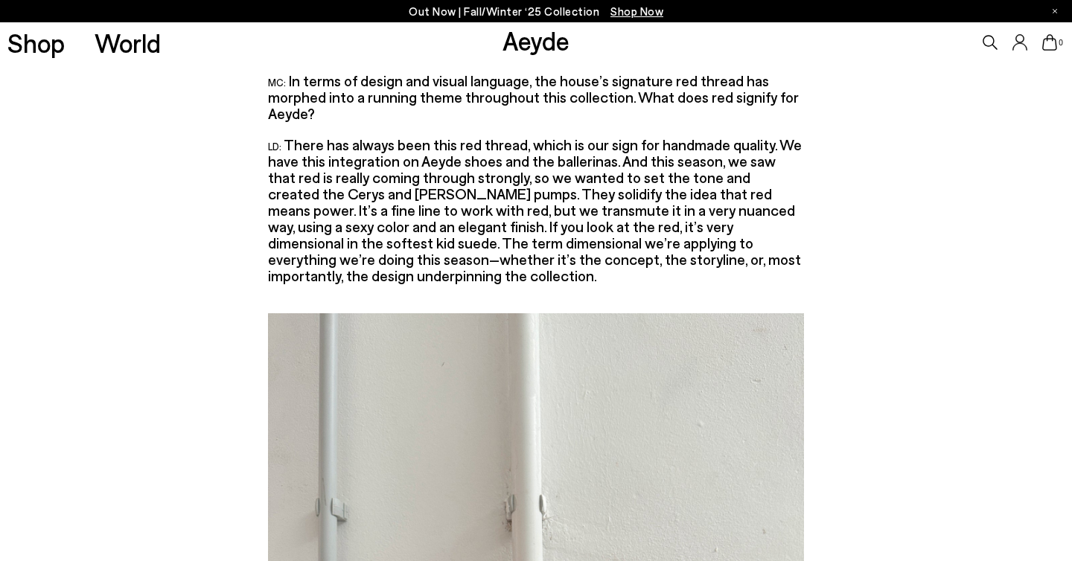
scroll to position [4109, 0]
